Goal: Transaction & Acquisition: Purchase product/service

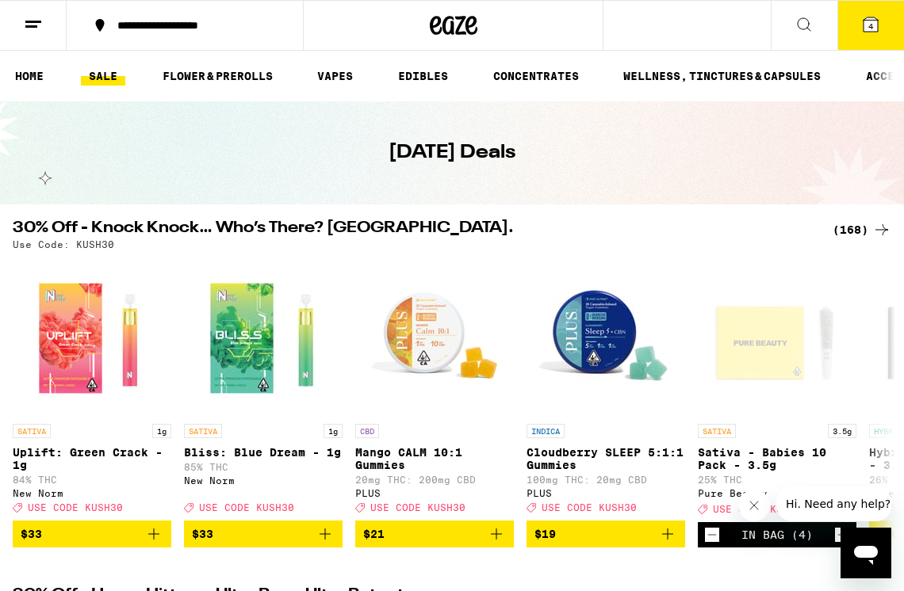
click at [871, 27] on span "4" at bounding box center [870, 26] width 5 height 10
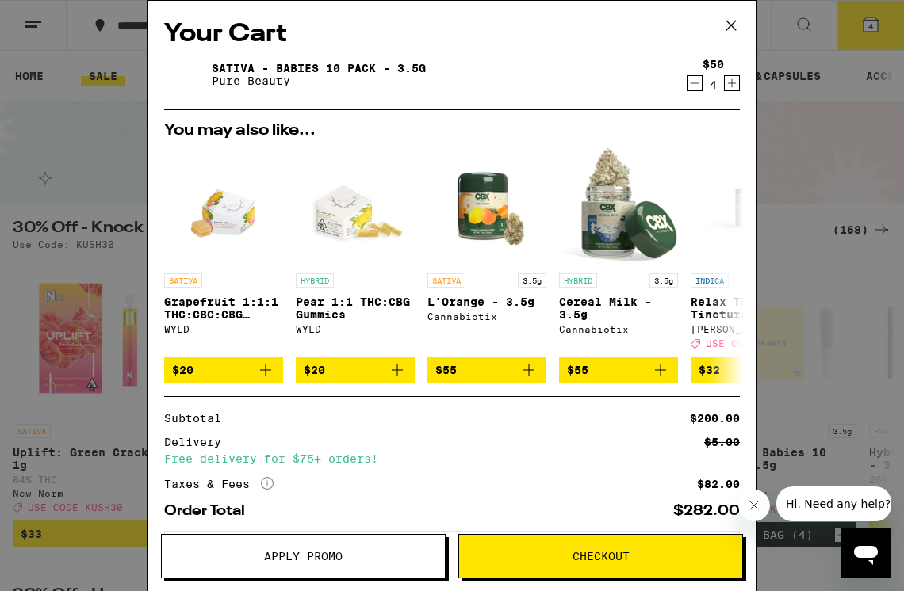
click at [250, 545] on button "Apply Promo" at bounding box center [303, 556] width 285 height 44
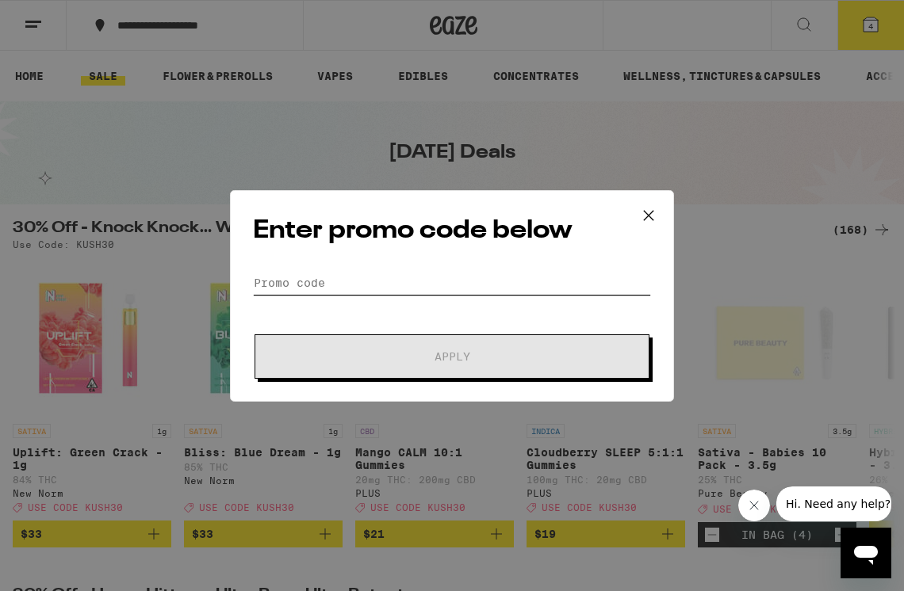
click at [266, 282] on input "Promo Code" at bounding box center [452, 283] width 398 height 24
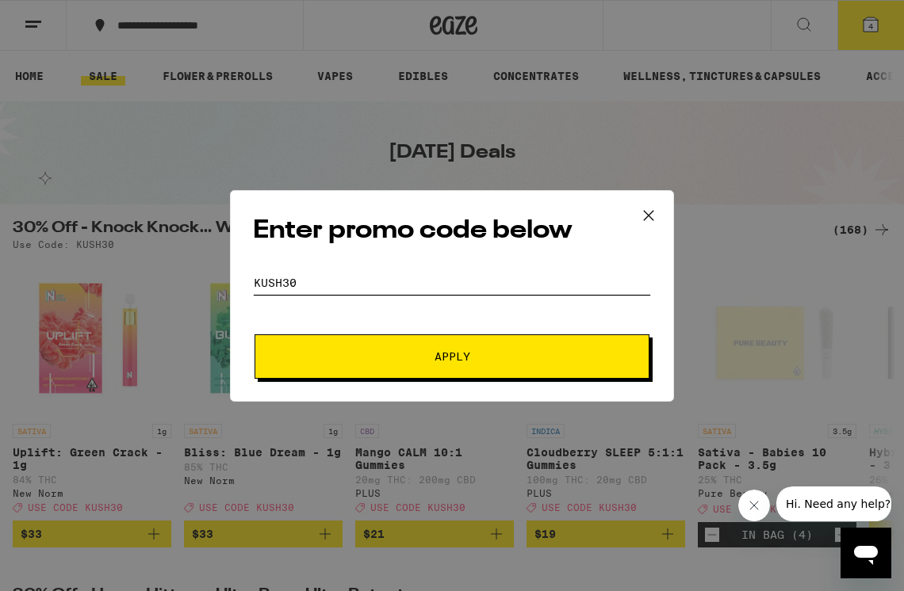
type input "KUSH30"
click at [387, 357] on span "Apply" at bounding box center [451, 356] width 285 height 11
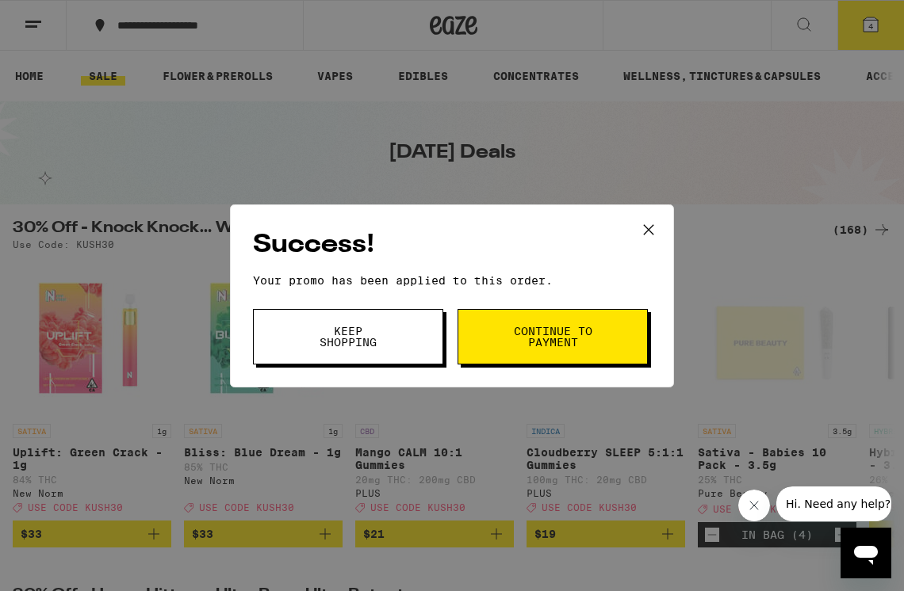
click at [491, 335] on button "Continue to payment" at bounding box center [552, 336] width 190 height 55
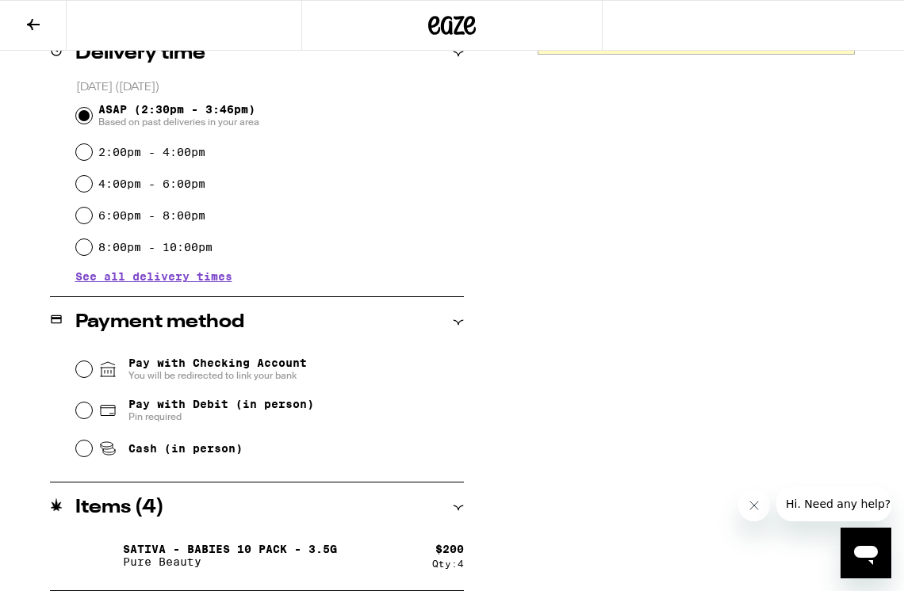
scroll to position [419, 0]
click at [85, 452] on input "Cash (in person)" at bounding box center [84, 449] width 16 height 16
radio input "true"
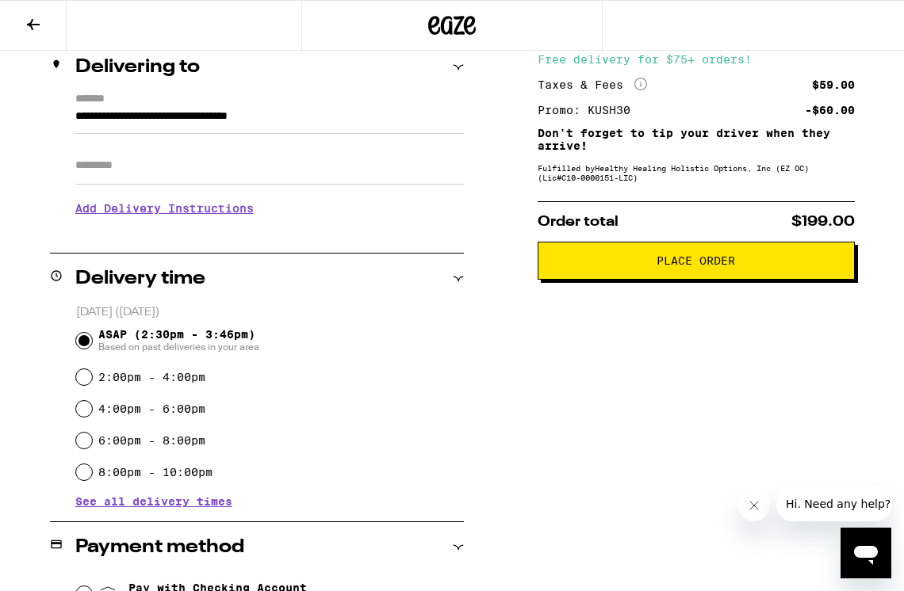
scroll to position [191, 0]
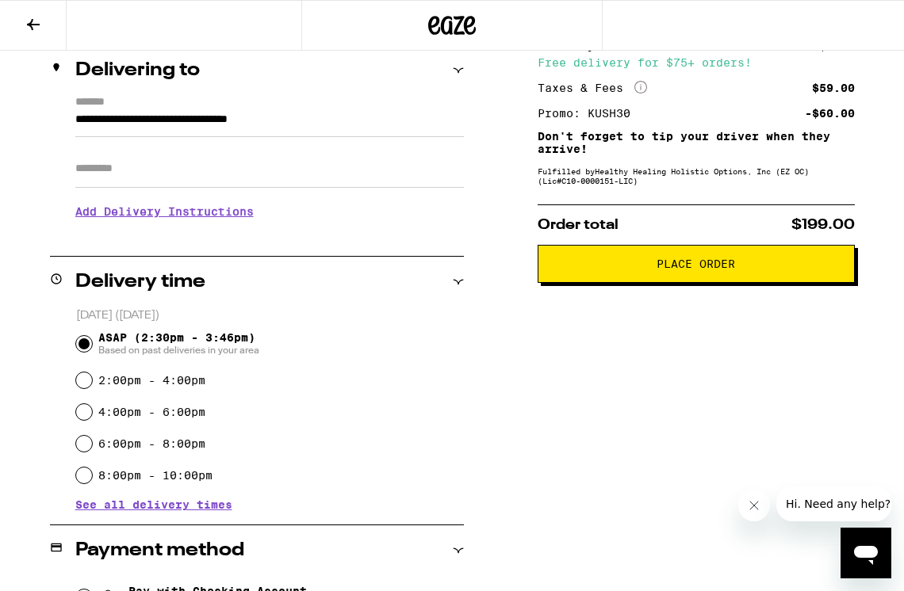
click at [641, 270] on span "Place Order" at bounding box center [696, 263] width 290 height 11
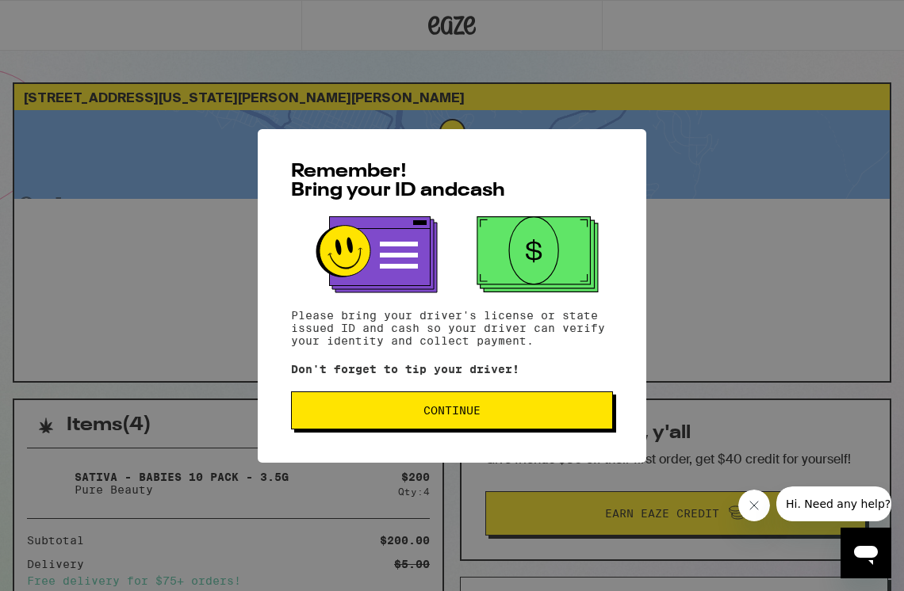
click at [400, 407] on button "Continue" at bounding box center [452, 411] width 322 height 38
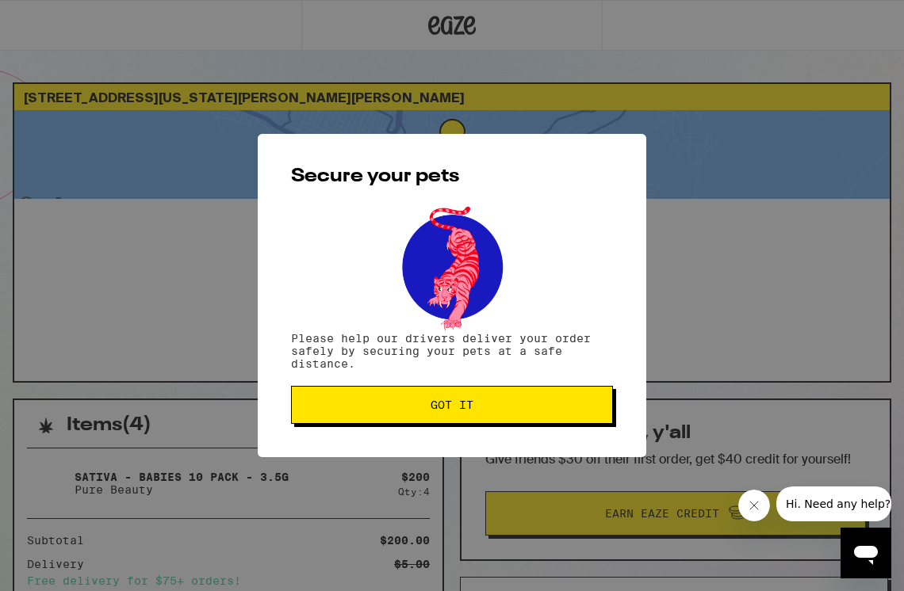
click at [400, 407] on span "Got it" at bounding box center [451, 405] width 295 height 11
